Goal: Task Accomplishment & Management: Complete application form

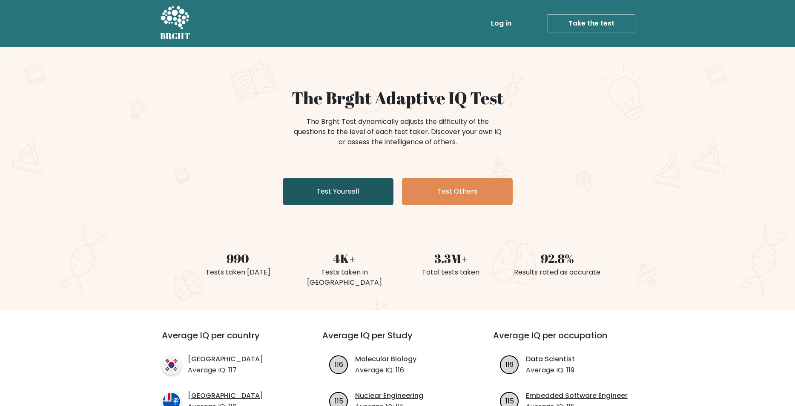
click at [373, 190] on link "Test Yourself" at bounding box center [338, 191] width 111 height 27
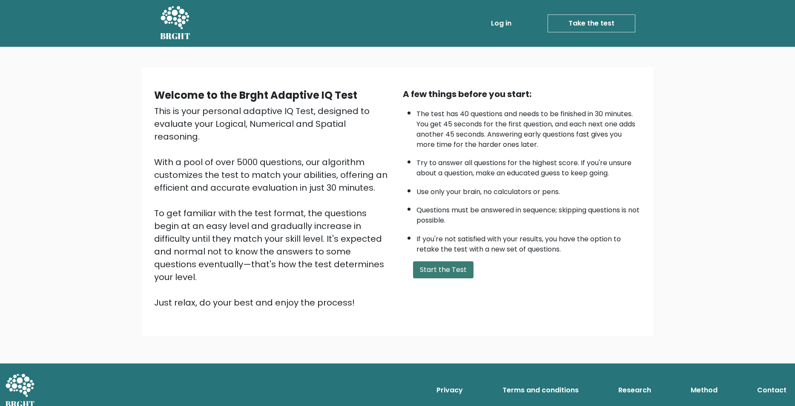
click at [437, 278] on button "Start the Test" at bounding box center [443, 269] width 60 height 17
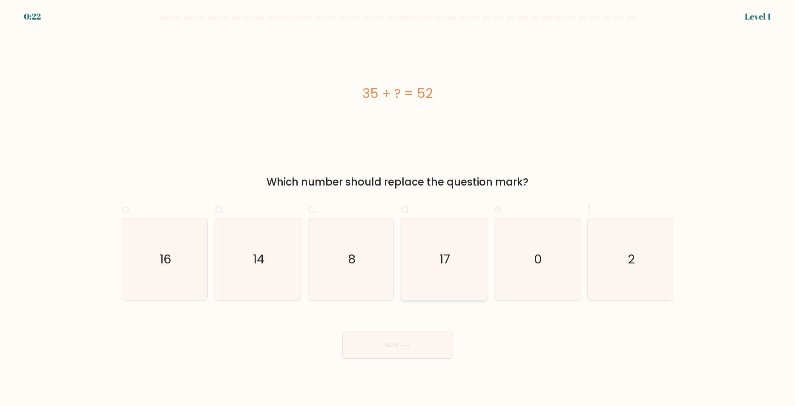
click at [437, 274] on icon "17" at bounding box center [444, 259] width 82 height 82
click at [398, 209] on input "d. 17" at bounding box center [398, 206] width 0 height 6
radio input "true"
click at [407, 341] on button "Next" at bounding box center [397, 345] width 111 height 27
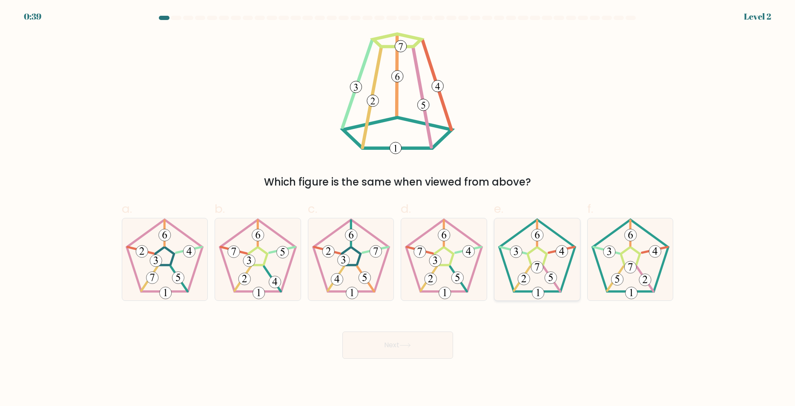
click at [528, 259] on 171 at bounding box center [537, 256] width 19 height 18
click at [398, 209] on input "e." at bounding box center [398, 206] width 0 height 6
radio input "true"
click at [387, 346] on button "Next" at bounding box center [397, 345] width 111 height 27
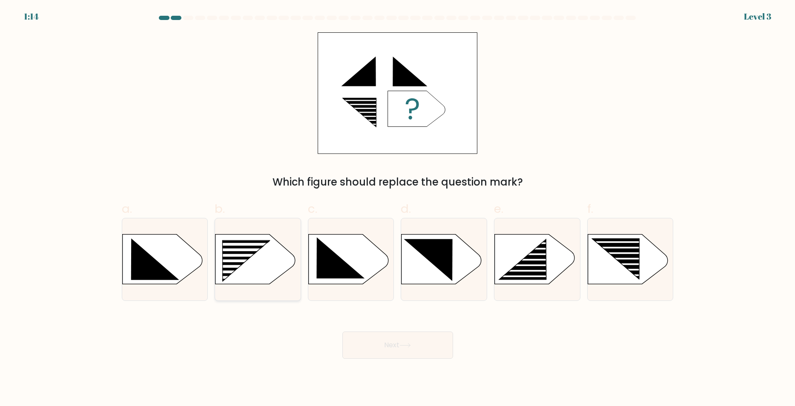
click at [279, 256] on rect at bounding box center [219, 240] width 222 height 169
click at [398, 209] on input "b." at bounding box center [398, 206] width 0 height 6
radio input "true"
click at [404, 341] on button "Next" at bounding box center [397, 345] width 111 height 27
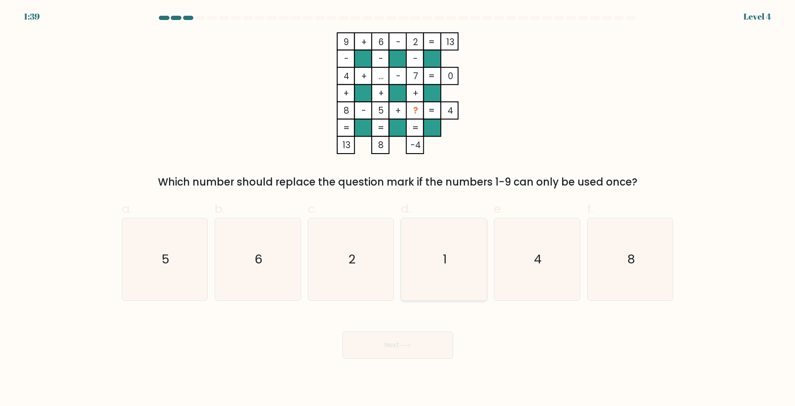
click at [434, 254] on icon "1" at bounding box center [444, 259] width 82 height 82
click at [398, 209] on input "d. 1" at bounding box center [398, 206] width 0 height 6
radio input "true"
click at [375, 345] on button "Next" at bounding box center [397, 345] width 111 height 27
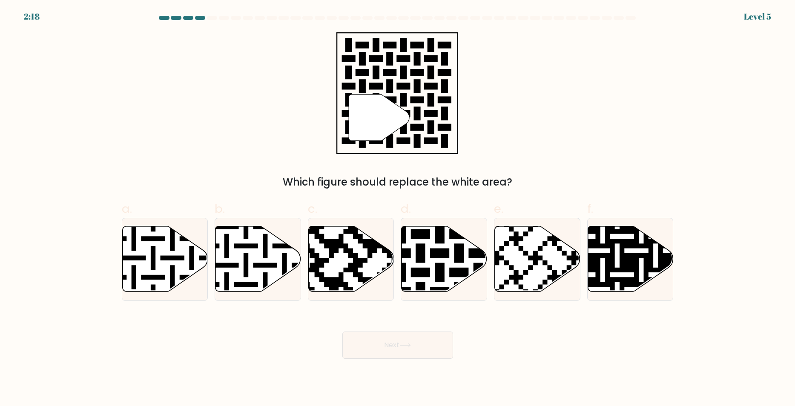
drag, startPoint x: 442, startPoint y: 259, endPoint x: 388, endPoint y: 114, distance: 154.9
click at [388, 114] on form "a." at bounding box center [397, 187] width 795 height 343
click at [447, 272] on icon at bounding box center [444, 259] width 86 height 66
click at [398, 209] on input "d." at bounding box center [398, 206] width 0 height 6
radio input "true"
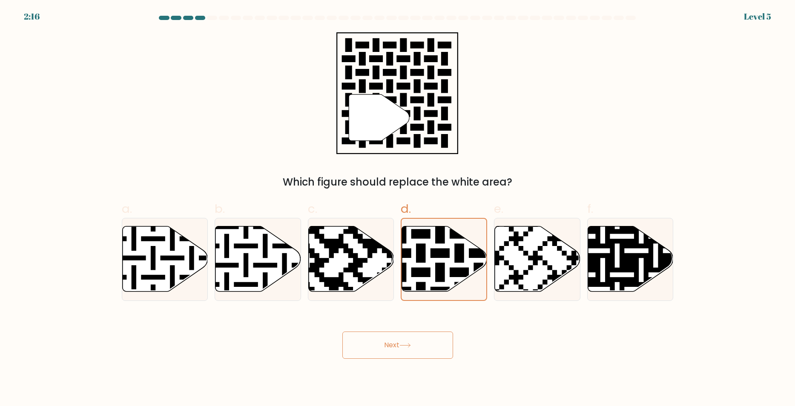
click at [423, 348] on button "Next" at bounding box center [397, 345] width 111 height 27
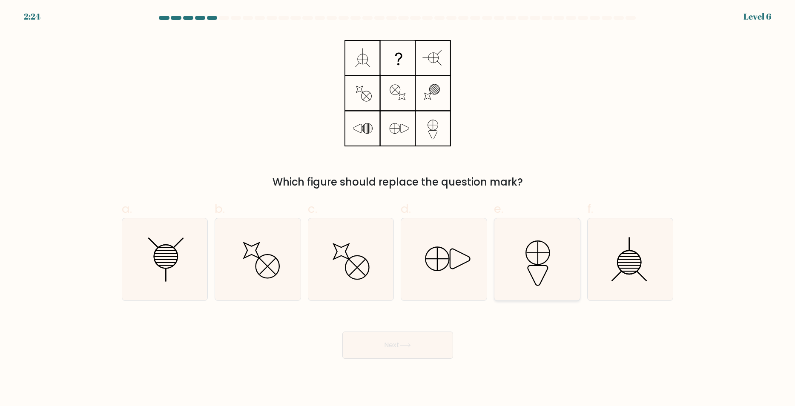
click at [536, 258] on icon at bounding box center [537, 259] width 82 height 82
click at [398, 209] on input "e." at bounding box center [398, 206] width 0 height 6
radio input "true"
click at [383, 341] on button "Next" at bounding box center [397, 345] width 111 height 27
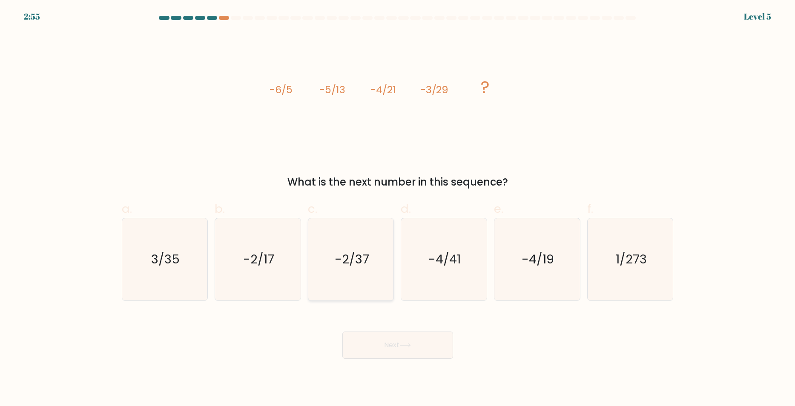
click at [352, 252] on text "-2/37" at bounding box center [352, 259] width 34 height 17
click at [398, 209] on input "c. -2/37" at bounding box center [398, 206] width 0 height 6
radio input "true"
drag, startPoint x: 396, startPoint y: 347, endPoint x: 356, endPoint y: 150, distance: 200.6
click at [356, 150] on form at bounding box center [397, 187] width 795 height 343
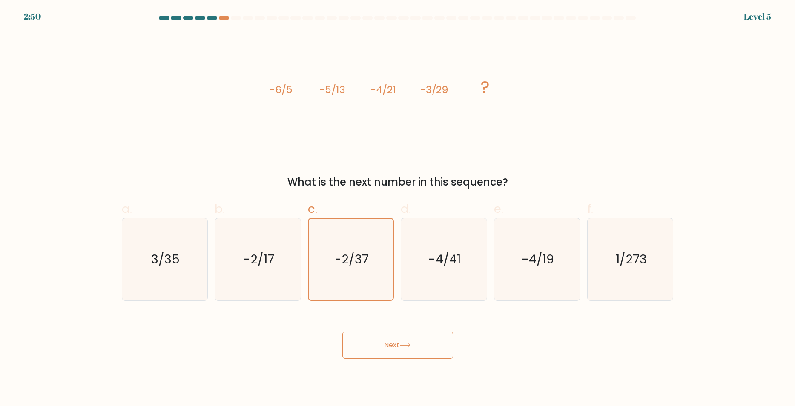
click at [383, 350] on button "Next" at bounding box center [397, 345] width 111 height 27
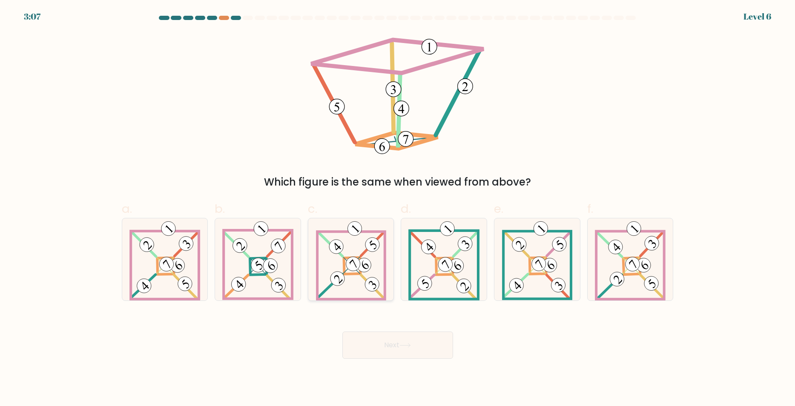
click at [346, 263] on 892 at bounding box center [353, 264] width 20 height 20
click at [398, 209] on input "c." at bounding box center [398, 206] width 0 height 6
radio input "true"
click at [417, 350] on button "Next" at bounding box center [397, 345] width 111 height 27
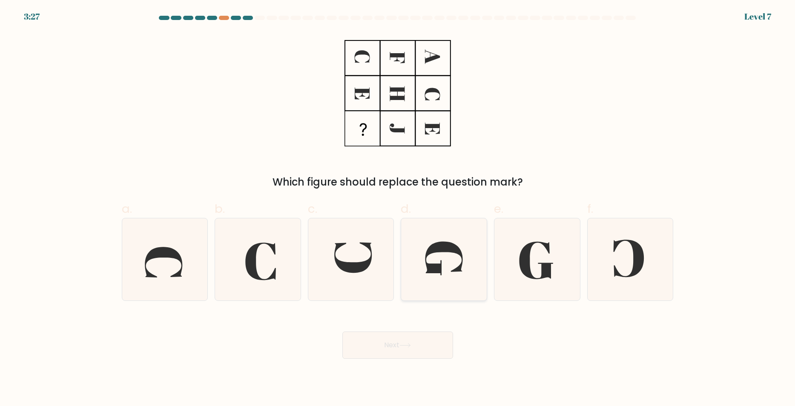
click at [437, 258] on icon at bounding box center [444, 259] width 82 height 82
click at [398, 209] on input "d." at bounding box center [398, 206] width 0 height 6
radio input "true"
click at [415, 345] on button "Next" at bounding box center [397, 345] width 111 height 27
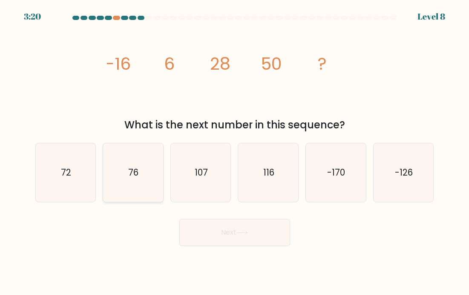
click at [126, 181] on icon "76" at bounding box center [132, 172] width 59 height 59
click at [235, 152] on input "b. 76" at bounding box center [235, 150] width 0 height 4
radio input "true"
click at [234, 231] on button "Next" at bounding box center [234, 232] width 111 height 27
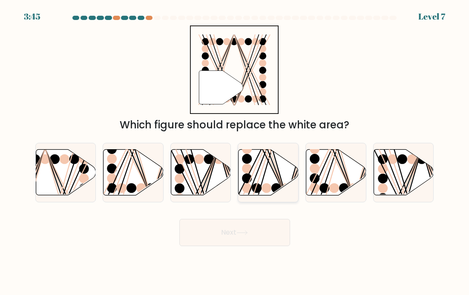
click at [275, 176] on icon at bounding box center [268, 173] width 60 height 46
click at [235, 152] on input "d." at bounding box center [235, 150] width 0 height 4
radio input "true"
click at [249, 228] on button "Next" at bounding box center [234, 232] width 111 height 27
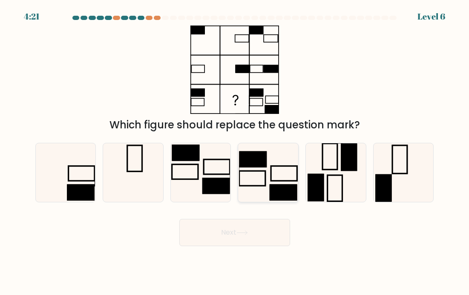
click at [255, 178] on icon at bounding box center [268, 172] width 59 height 59
click at [235, 152] on input "d." at bounding box center [235, 150] width 0 height 4
radio input "true"
click at [264, 227] on button "Next" at bounding box center [234, 232] width 111 height 27
